Goal: Information Seeking & Learning: Learn about a topic

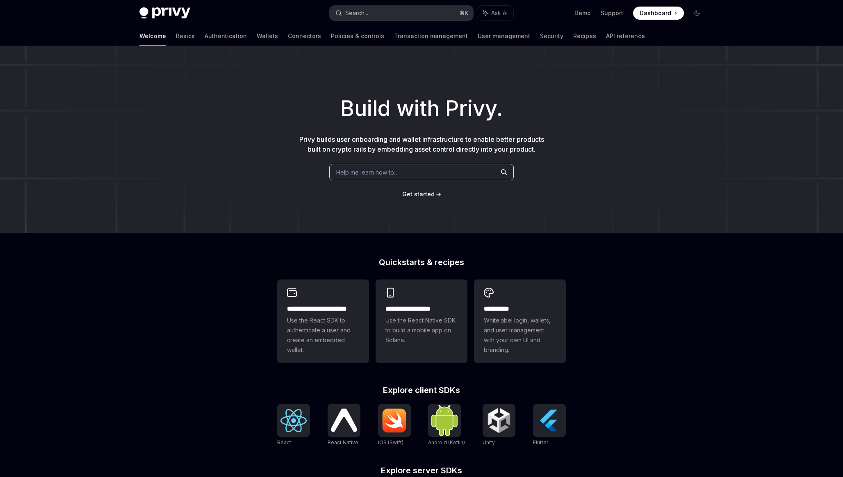
type textarea "*"
click at [372, 8] on button "Search... ⌘ K" at bounding box center [402, 13] width 144 height 15
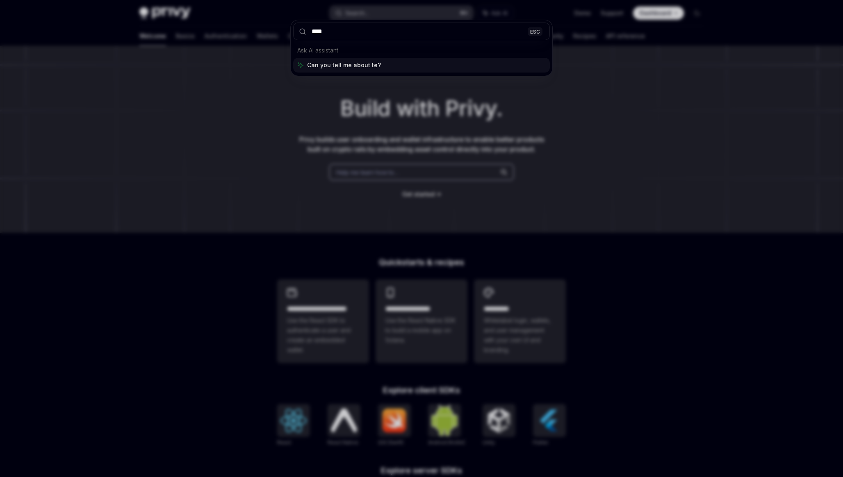
type input "*****"
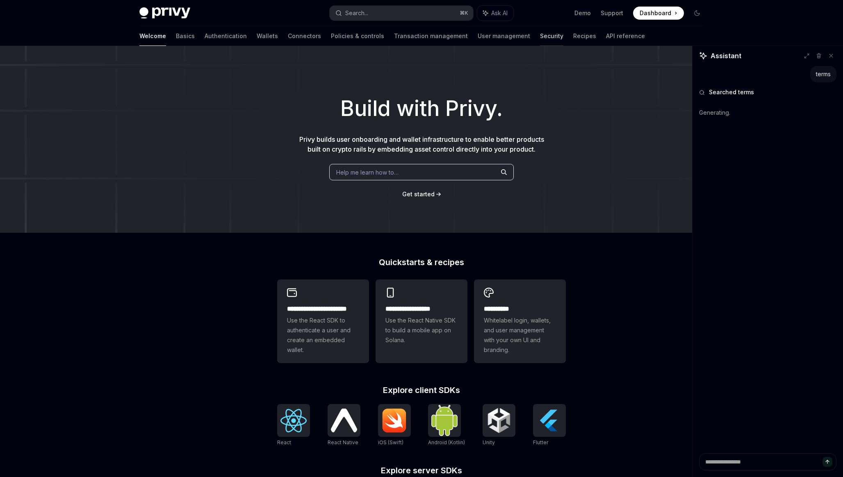
click at [540, 41] on link "Security" at bounding box center [551, 36] width 23 height 20
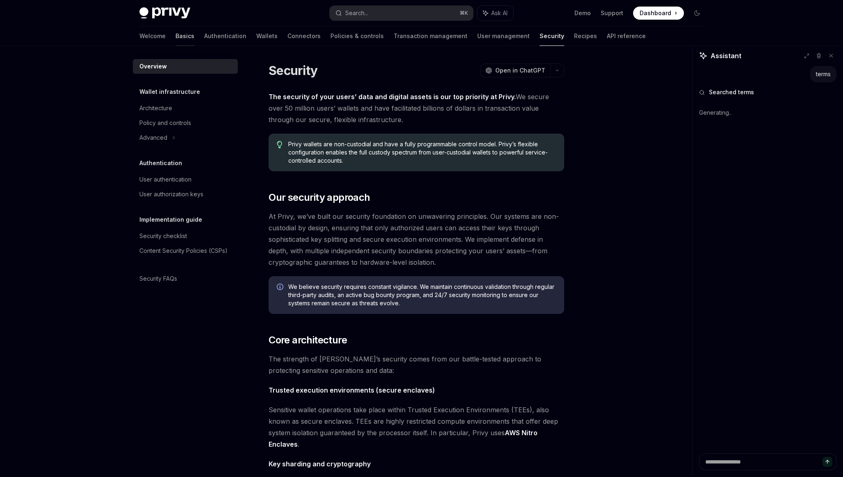
click at [176, 36] on link "Basics" at bounding box center [185, 36] width 19 height 20
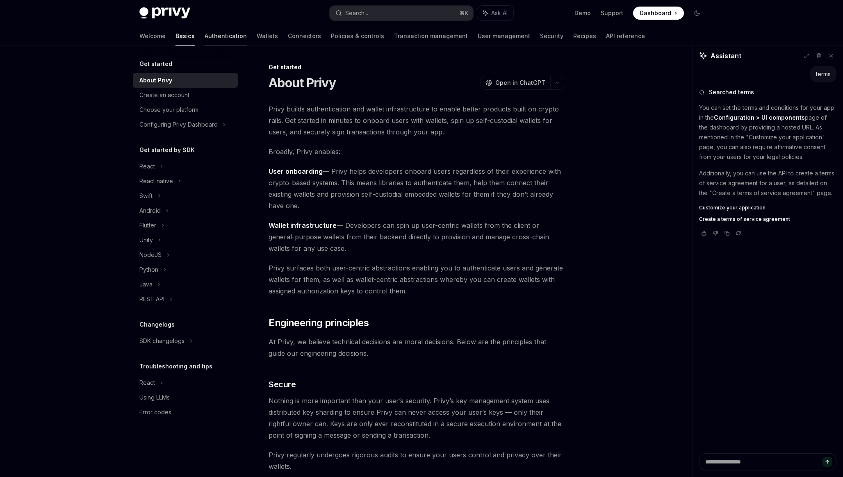
click at [205, 36] on link "Authentication" at bounding box center [226, 36] width 42 height 20
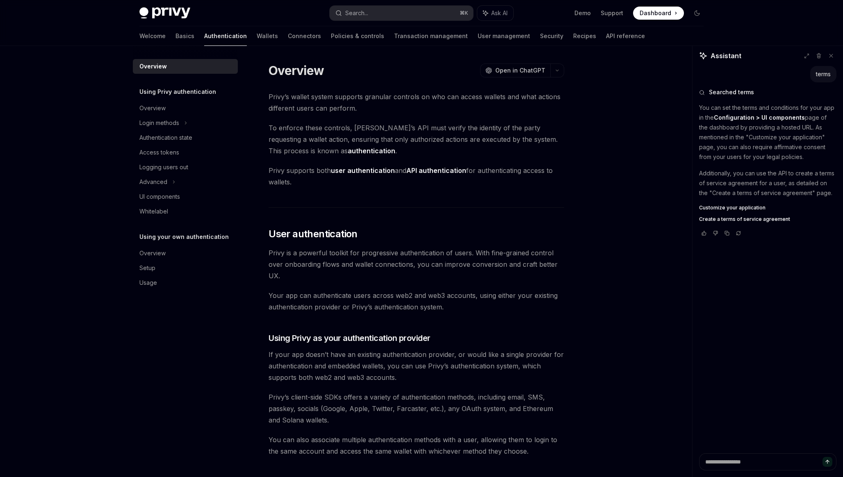
click at [762, 119] on strong "Configuration > UI components" at bounding box center [759, 117] width 91 height 7
click at [179, 194] on div "UI components" at bounding box center [159, 197] width 41 height 10
type textarea "*"
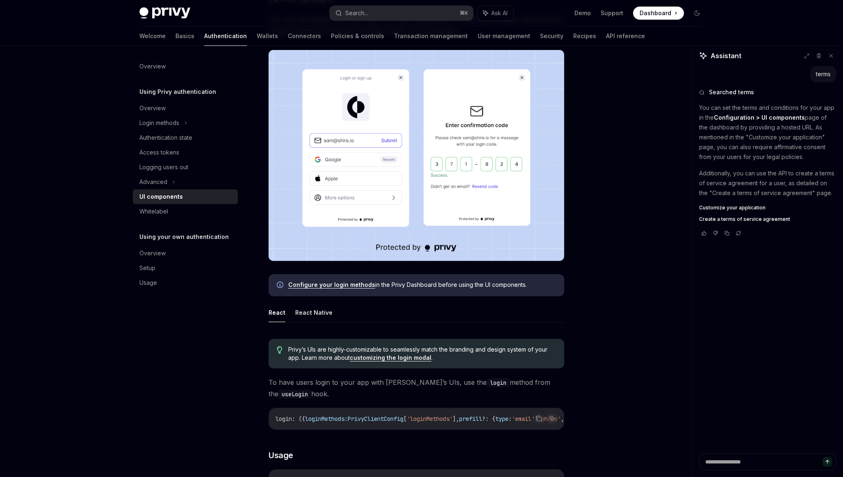
scroll to position [146, 0]
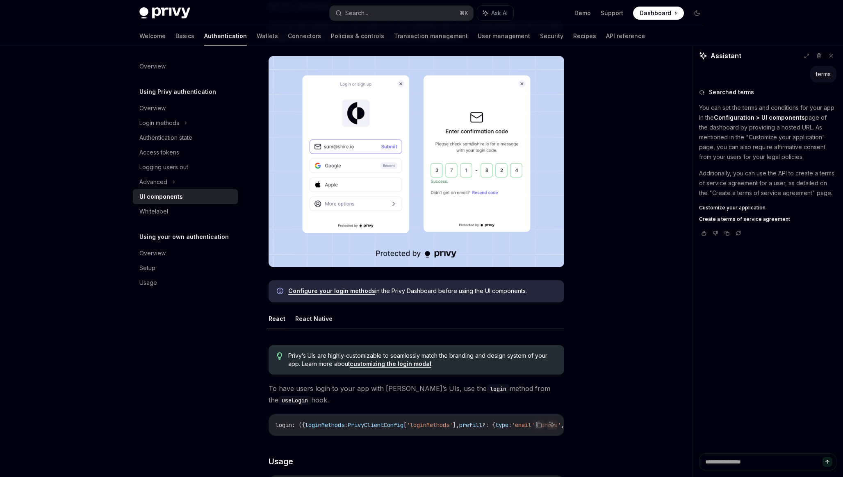
click at [591, 19] on ul "Demo Support Dashboard Dashboard" at bounding box center [630, 13] width 110 height 13
click at [585, 14] on link "Demo" at bounding box center [583, 13] width 16 height 8
